Goal: Transaction & Acquisition: Purchase product/service

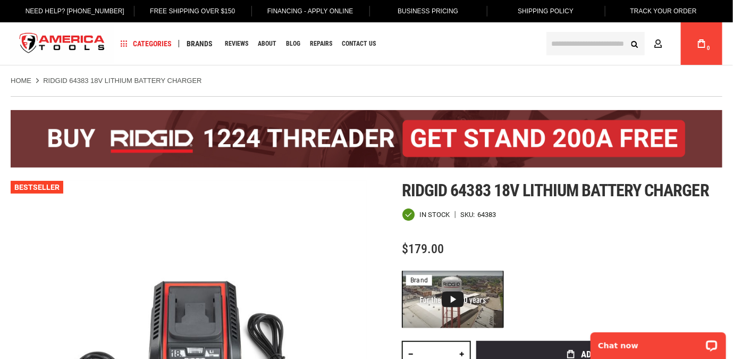
click at [60, 38] on img "store logo" at bounding box center [62, 44] width 103 height 40
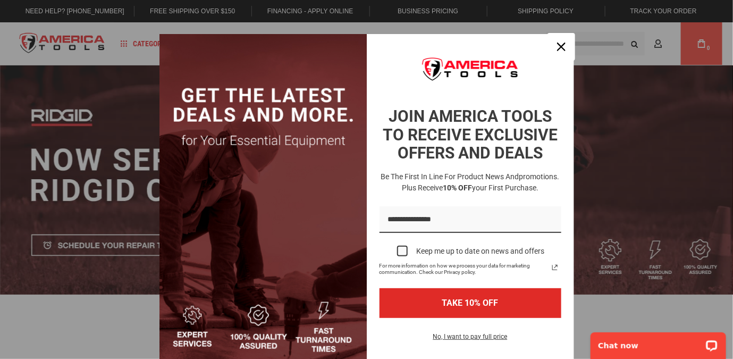
click at [557, 39] on div "Close" at bounding box center [561, 46] width 17 height 17
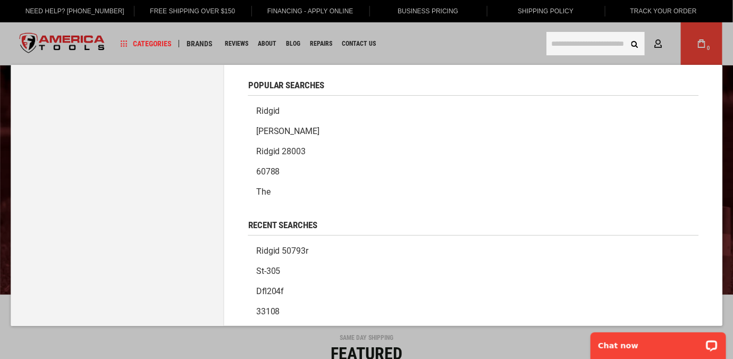
click at [582, 33] on input "text" at bounding box center [595, 43] width 98 height 23
paste input "*****"
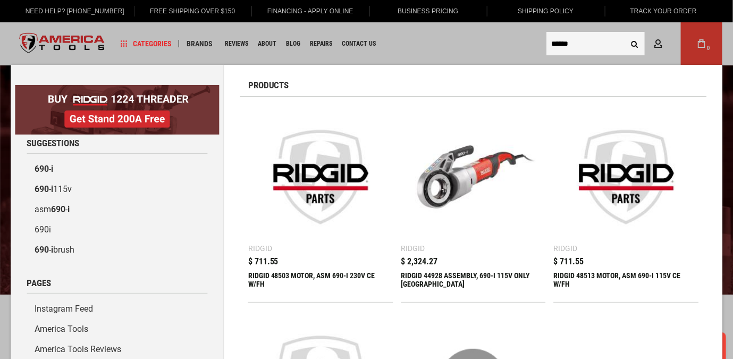
click at [607, 38] on input "*****" at bounding box center [595, 43] width 98 height 23
paste input "text"
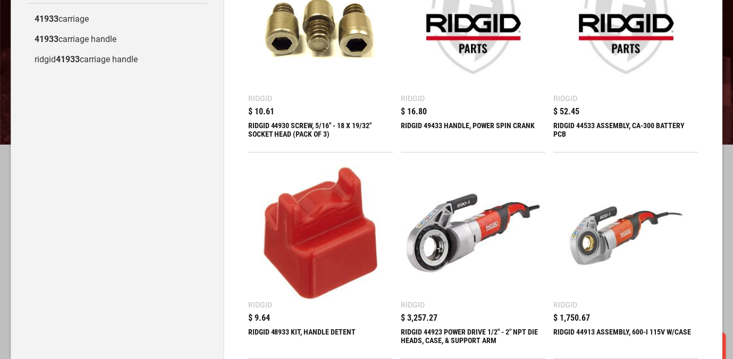
scroll to position [170, 0]
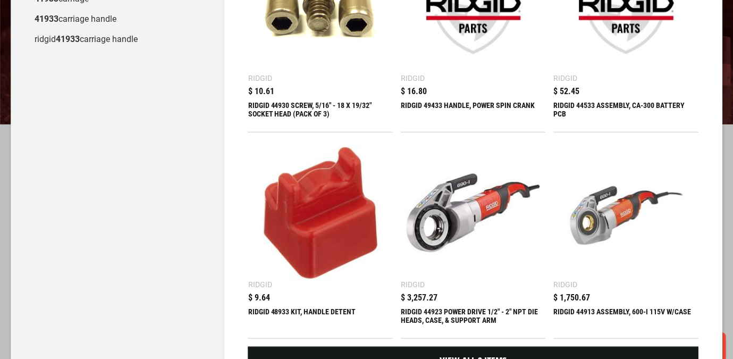
type input "*****"
click at [470, 197] on img at bounding box center [473, 213] width 134 height 134
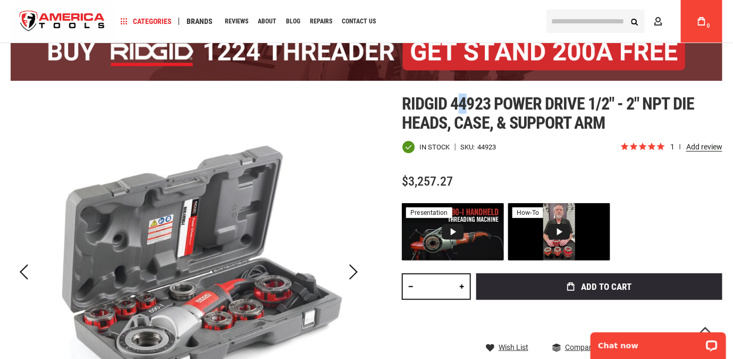
drag, startPoint x: 455, startPoint y: 105, endPoint x: 468, endPoint y: 105, distance: 13.3
click at [468, 105] on span "Ridgid 44923 power drive 1/2" - 2" npt die heads, case, & support arm" at bounding box center [548, 113] width 292 height 39
click at [467, 105] on span "Ridgid 44923 power drive 1/2" - 2" npt die heads, case, & support arm" at bounding box center [548, 113] width 292 height 39
drag, startPoint x: 453, startPoint y: 107, endPoint x: 489, endPoint y: 107, distance: 36.1
click at [489, 107] on span "Ridgid 44923 power drive 1/2" - 2" npt die heads, case, & support arm" at bounding box center [548, 113] width 292 height 39
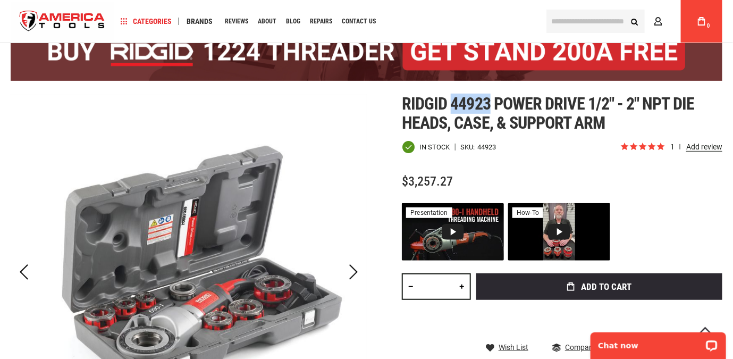
copy span "44923"
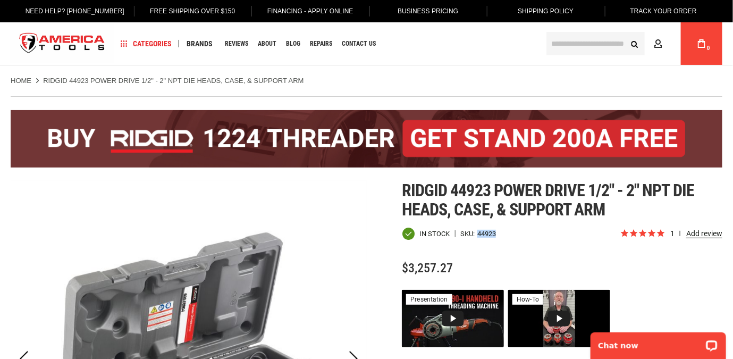
drag, startPoint x: 503, startPoint y: 235, endPoint x: 476, endPoint y: 240, distance: 27.0
click at [476, 240] on div "In stock SKU 44923" at bounding box center [511, 233] width 218 height 13
drag, startPoint x: 464, startPoint y: 256, endPoint x: 459, endPoint y: 262, distance: 8.0
click at [464, 257] on div "Ridgid 44923 power drive 1/2" - 2" npt die heads, case, & support arm In stock …" at bounding box center [562, 353] width 320 height 345
drag, startPoint x: 457, startPoint y: 267, endPoint x: 411, endPoint y: 274, distance: 46.8
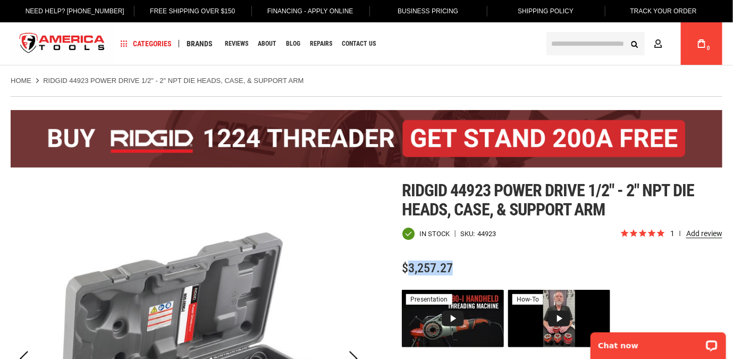
click at [411, 274] on div "$3,257.27" at bounding box center [562, 267] width 320 height 13
copy span "3,257.27"
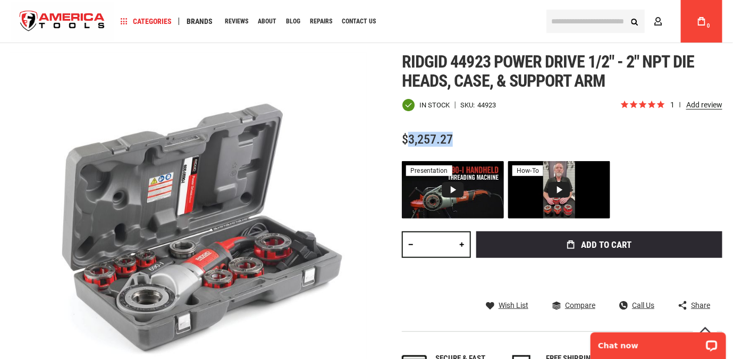
scroll to position [127, 0]
